Goal: Transaction & Acquisition: Purchase product/service

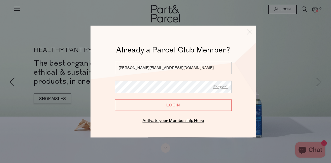
click at [115, 100] on input "Login" at bounding box center [173, 105] width 117 height 11
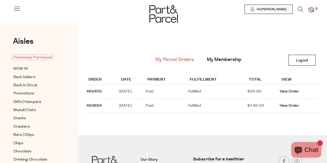
click at [32, 57] on span "Previously Purchased" at bounding box center [33, 57] width 42 height 6
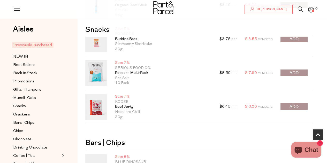
scroll to position [94, 0]
click at [282, 73] on button "submit" at bounding box center [294, 72] width 27 height 6
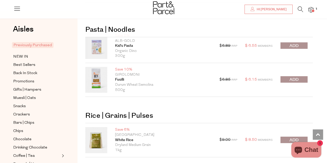
scroll to position [318, 0]
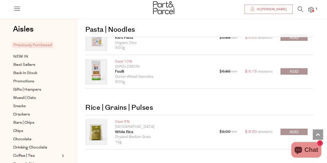
click at [293, 72] on span "submit" at bounding box center [294, 72] width 9 height 6
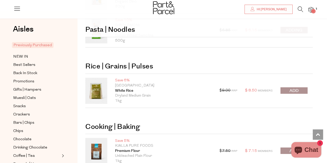
scroll to position [359, 0]
click at [292, 90] on div at bounding box center [294, 90] width 27 height 7
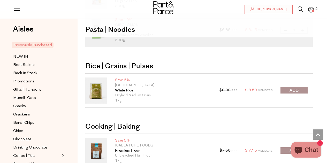
click at [292, 90] on span "submit" at bounding box center [294, 91] width 9 height 6
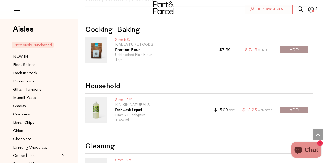
scroll to position [463, 0]
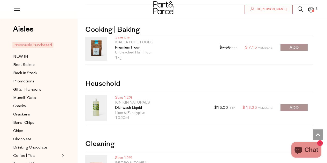
click at [289, 107] on button "submit" at bounding box center [294, 108] width 27 height 6
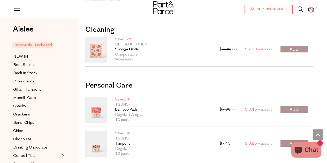
scroll to position [582, 0]
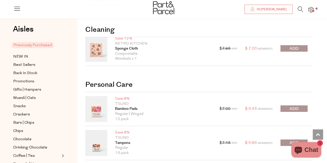
click at [289, 107] on button "submit" at bounding box center [294, 109] width 27 height 6
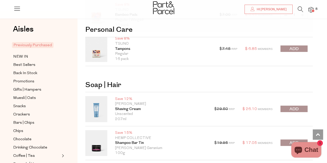
scroll to position [677, 0]
click at [287, 107] on button "submit" at bounding box center [294, 109] width 27 height 6
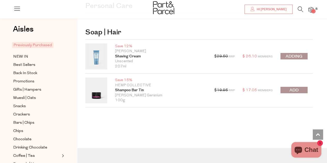
scroll to position [730, 0]
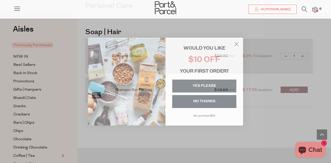
click at [238, 45] on icon "Close dialog" at bounding box center [237, 44] width 4 height 4
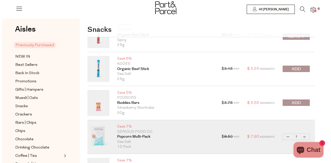
scroll to position [0, 0]
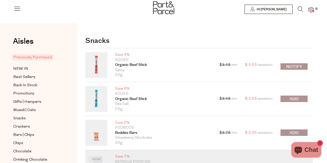
click at [15, 7] on icon at bounding box center [16, 8] width 7 height 7
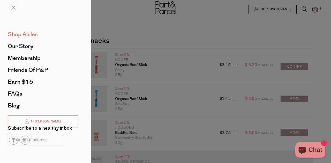
click at [11, 34] on span "Shop Aisles" at bounding box center [23, 34] width 30 height 8
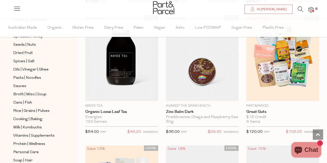
scroll to position [152, 0]
click at [38, 116] on span "Cooking | Baking" at bounding box center [27, 119] width 29 height 6
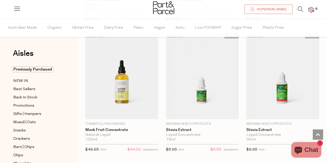
scroll to position [1997, 0]
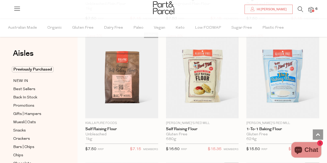
scroll to position [2259, 0]
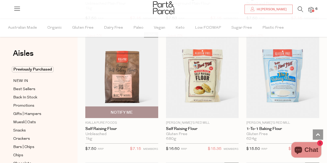
click at [137, 107] on span "Notify Me" at bounding box center [122, 112] width 70 height 11
type input "Notify when available"
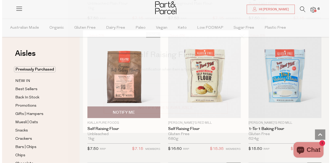
scroll to position [2285, 0]
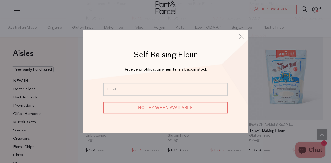
click at [142, 86] on input "email" at bounding box center [166, 89] width 124 height 12
type input "[PERSON_NAME][EMAIL_ADDRESS][DOMAIN_NAME]"
click at [144, 110] on input "Notify when available" at bounding box center [166, 107] width 124 height 11
type input "We will be in touch"
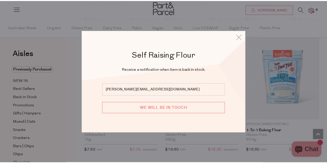
scroll to position [2259, 0]
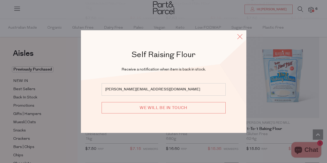
click at [239, 36] on icon at bounding box center [240, 37] width 8 height 8
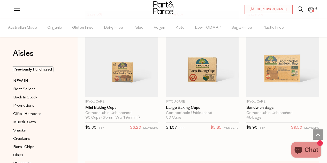
scroll to position [3776, 0]
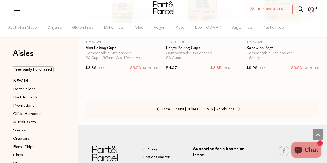
click at [311, 9] on img at bounding box center [311, 10] width 5 height 6
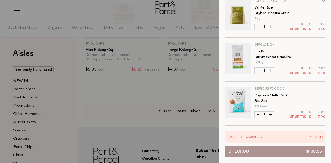
scroll to position [0, 0]
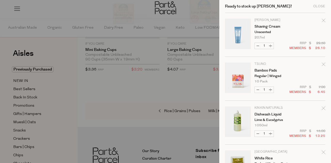
click at [150, 70] on div at bounding box center [165, 81] width 331 height 163
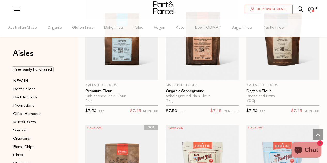
scroll to position [2154, 0]
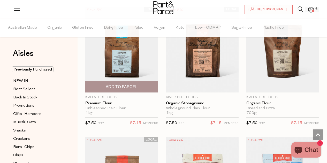
click at [123, 84] on span "Add To Parcel" at bounding box center [122, 86] width 32 height 5
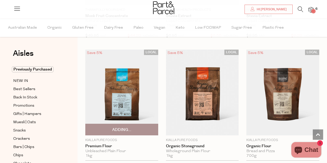
scroll to position [2111, 0]
